Goal: Transaction & Acquisition: Purchase product/service

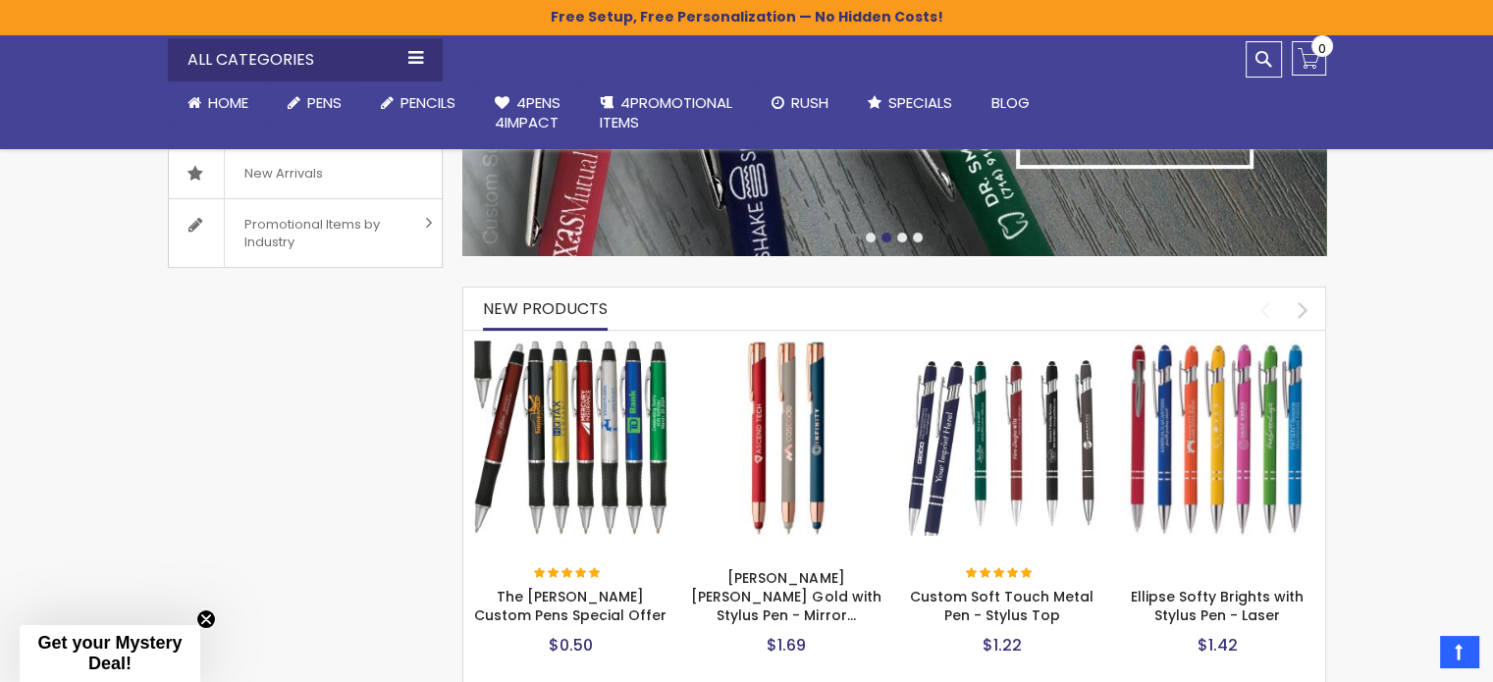
scroll to position [687, 0]
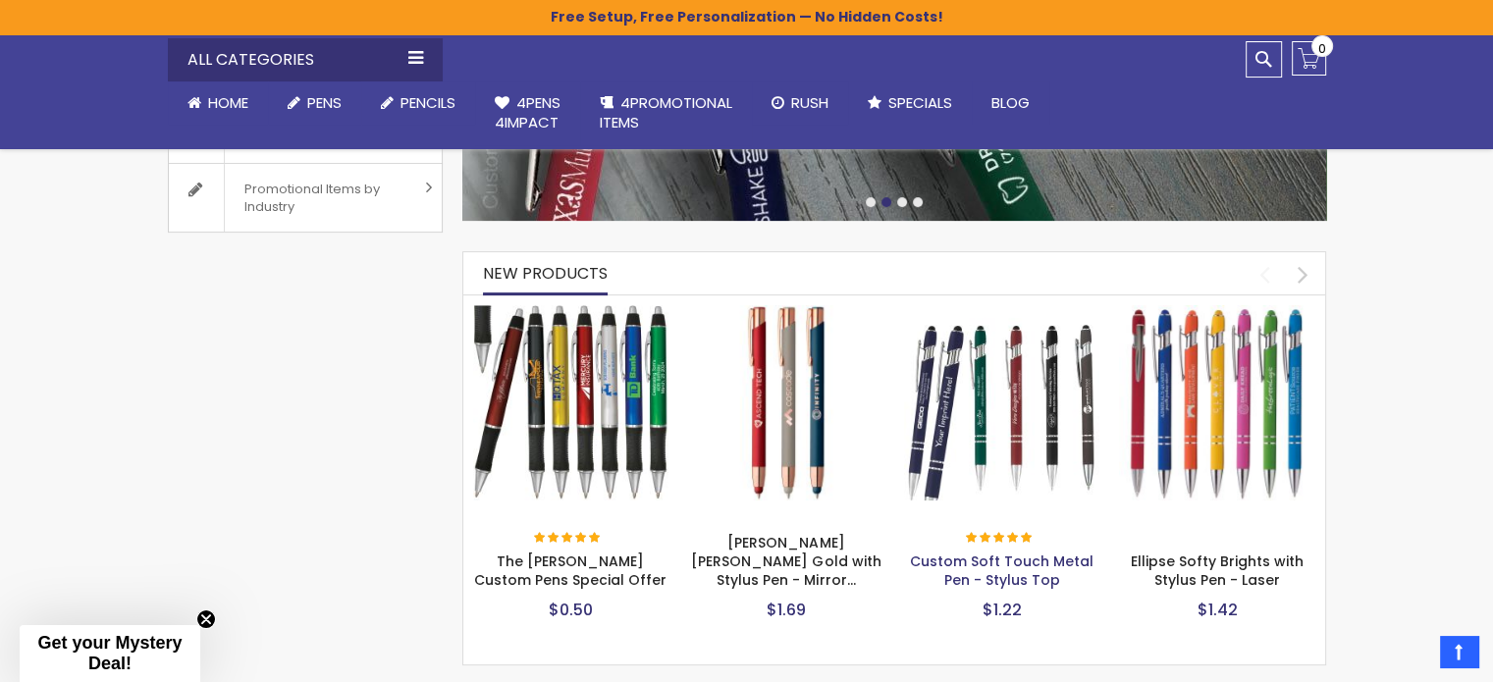
click at [1001, 552] on link "Custom Soft Touch Metal Pen - Stylus Top" at bounding box center [1002, 571] width 184 height 38
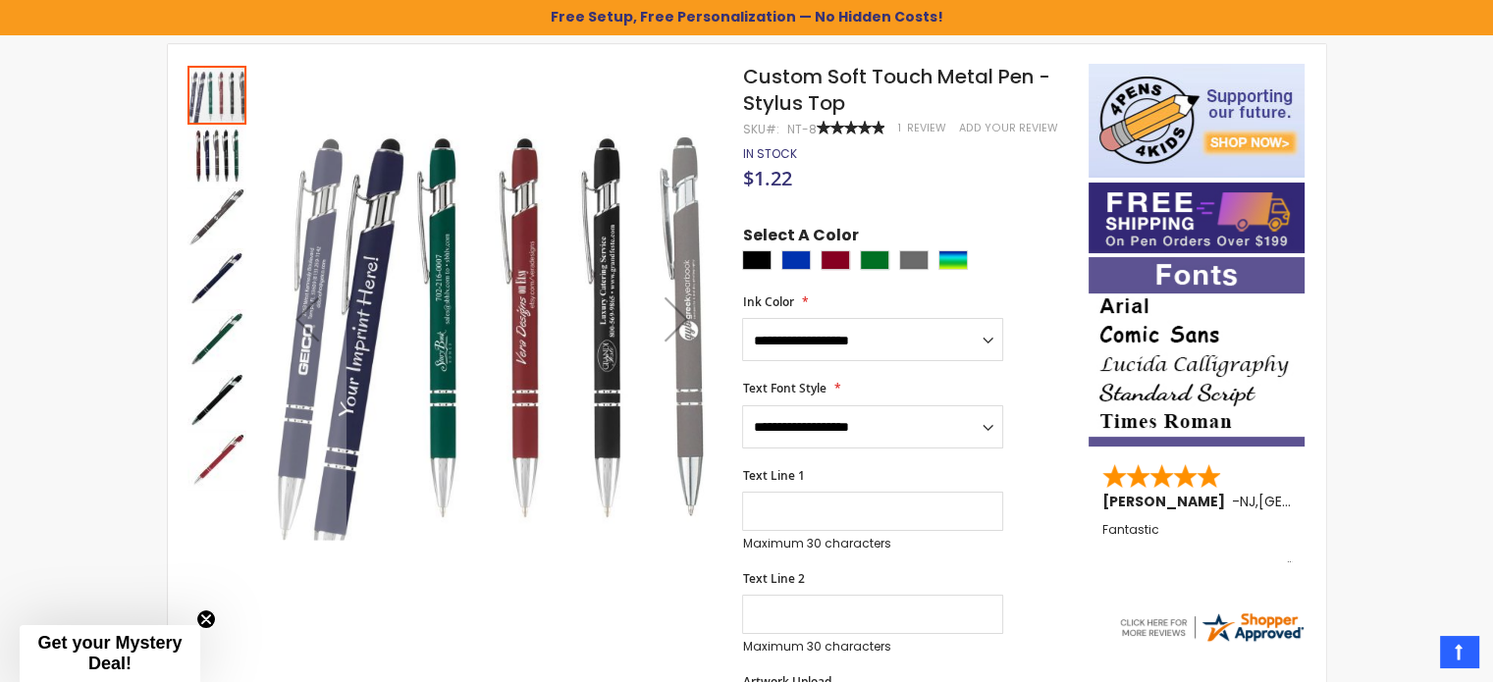
scroll to position [328, 0]
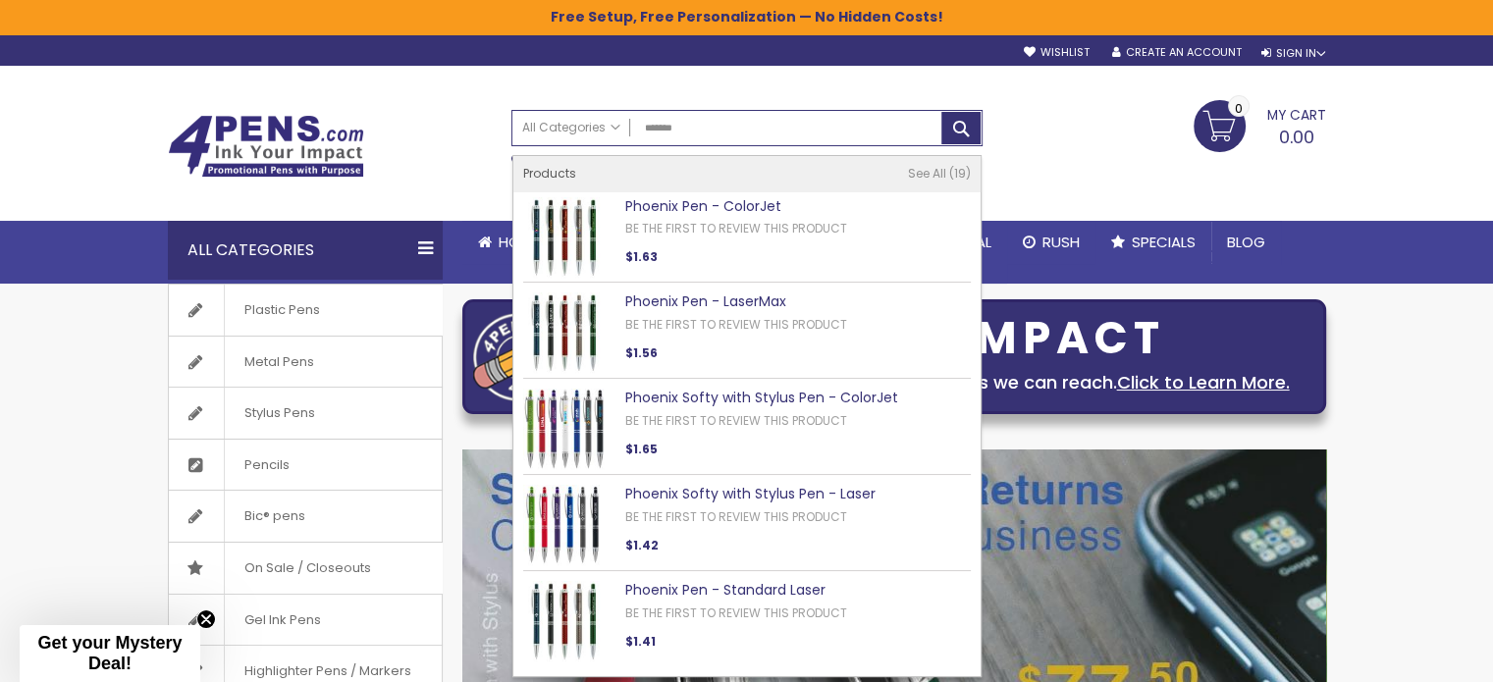
click at [733, 389] on link "Phoenix Softy with Stylus Pen - ColorJet" at bounding box center [761, 398] width 273 height 20
type input "*******"
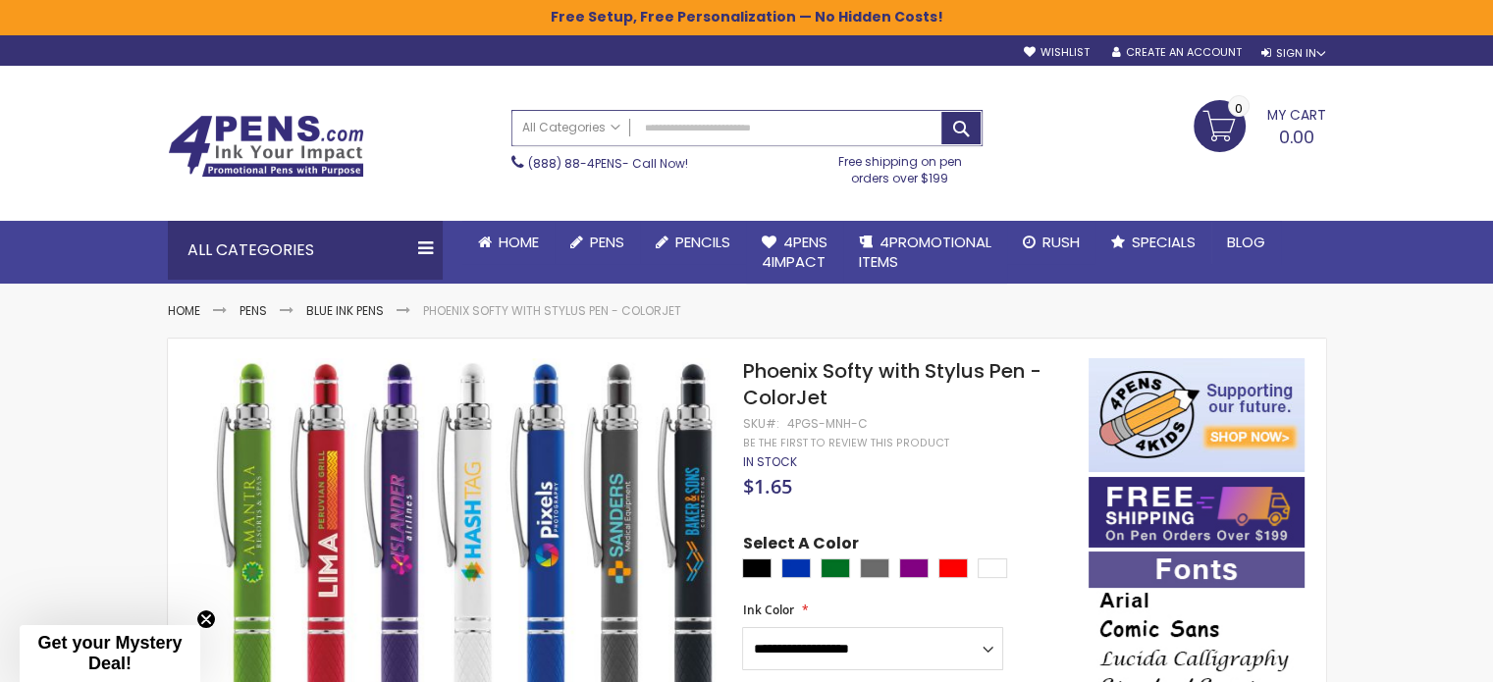
click at [789, 125] on input "Search" at bounding box center [746, 128] width 469 height 34
click at [812, 111] on input "Search" at bounding box center [746, 128] width 469 height 34
